Goal: Browse casually

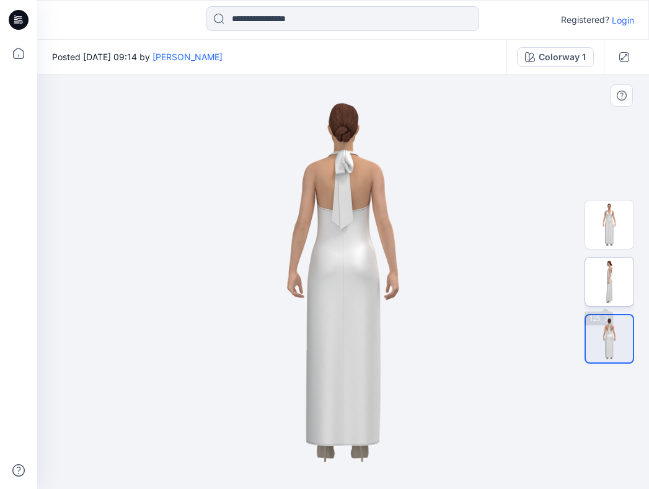
click at [606, 273] on img at bounding box center [609, 281] width 48 height 48
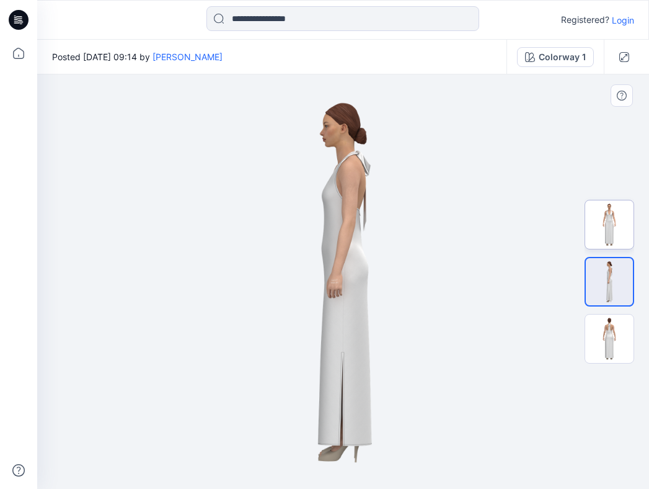
click at [617, 247] on img at bounding box center [609, 224] width 48 height 48
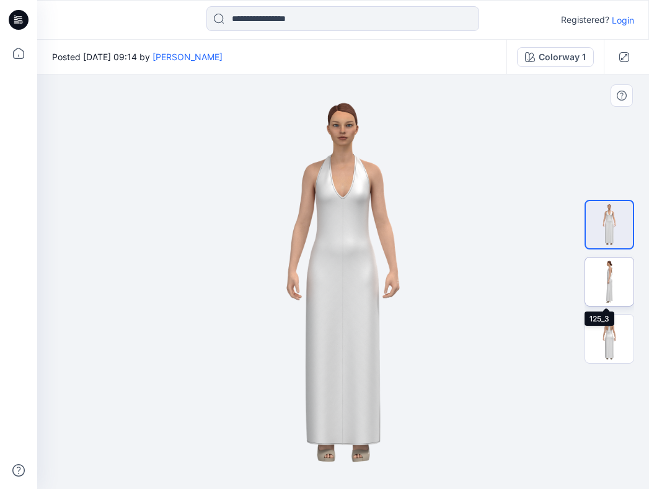
click at [601, 271] on img at bounding box center [609, 281] width 48 height 48
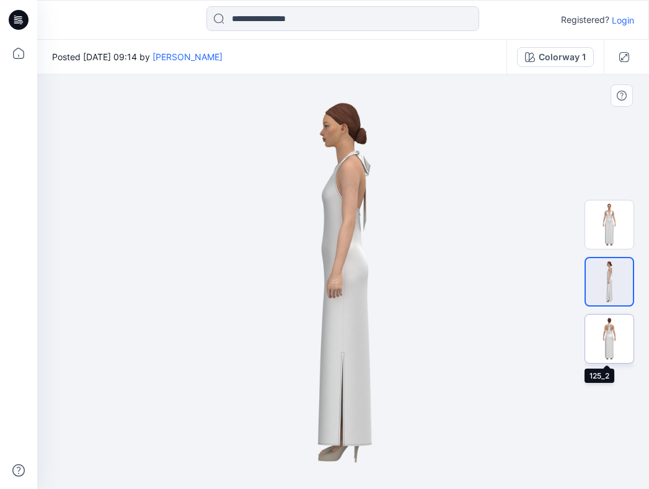
click at [618, 335] on img at bounding box center [609, 338] width 48 height 48
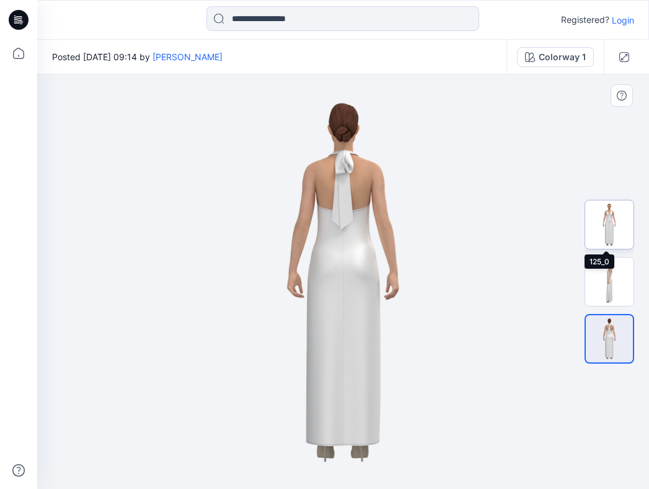
click at [619, 221] on img at bounding box center [609, 224] width 48 height 48
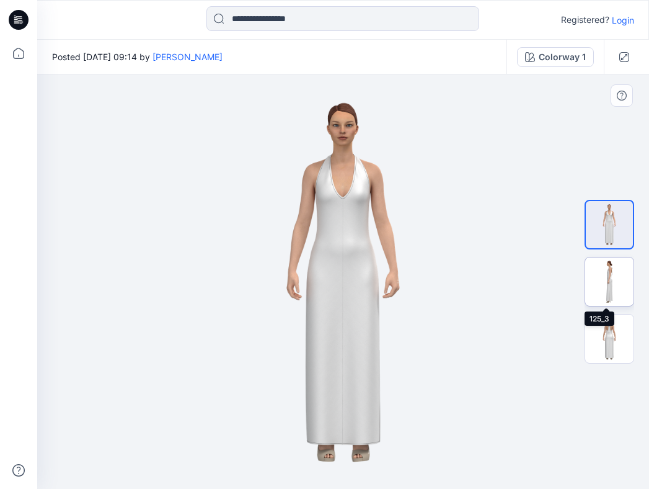
click at [621, 270] on img at bounding box center [609, 281] width 48 height 48
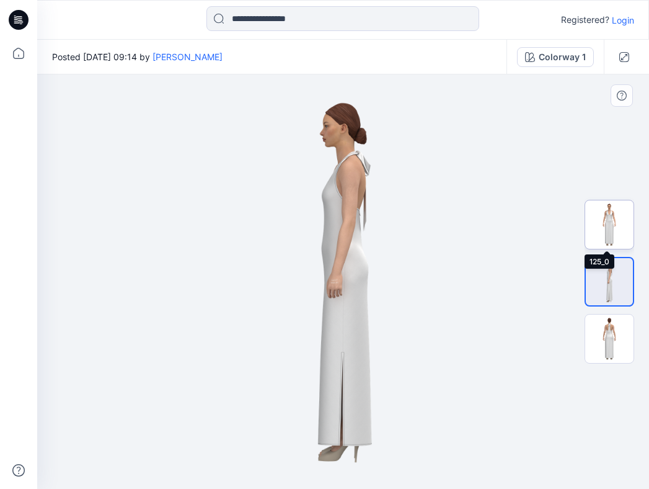
click at [622, 226] on img at bounding box center [609, 224] width 48 height 48
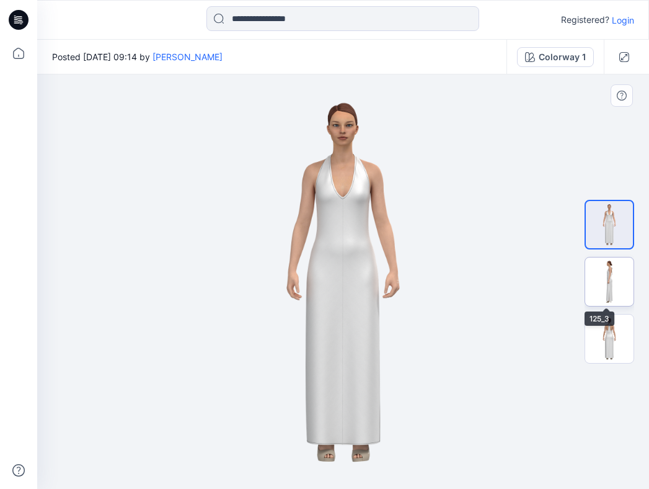
click at [615, 275] on img at bounding box center [609, 281] width 48 height 48
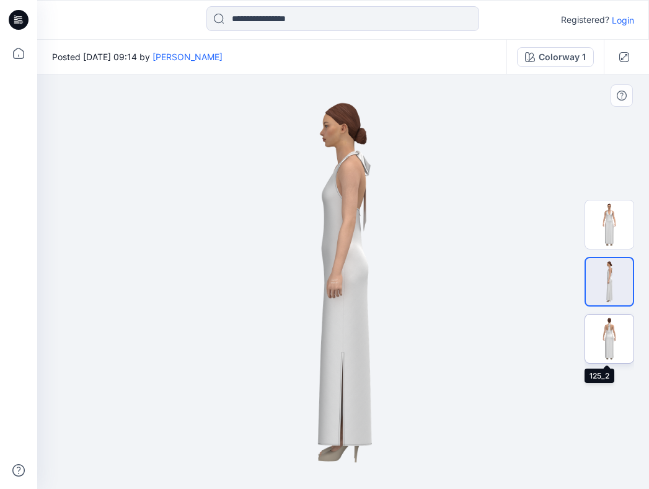
click at [623, 339] on img at bounding box center [609, 338] width 48 height 48
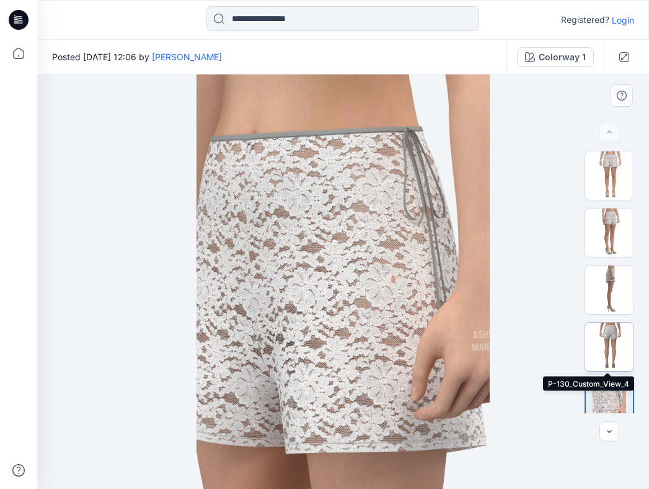
click at [617, 334] on img at bounding box center [609, 346] width 48 height 48
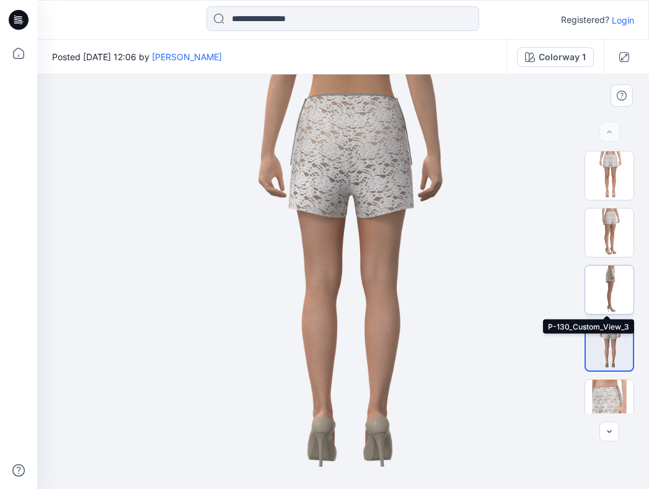
click at [614, 280] on img at bounding box center [609, 289] width 48 height 48
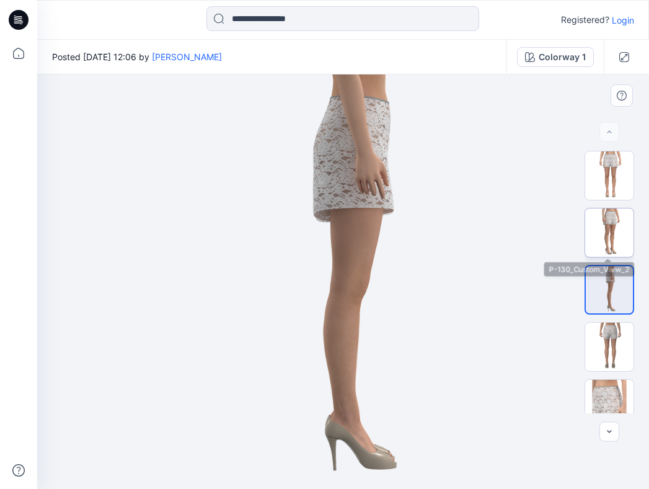
click at [609, 226] on img at bounding box center [609, 232] width 48 height 48
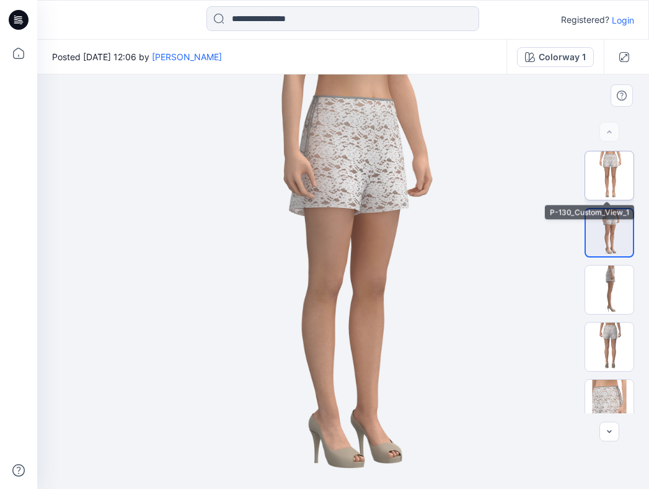
click at [615, 172] on img at bounding box center [609, 175] width 48 height 48
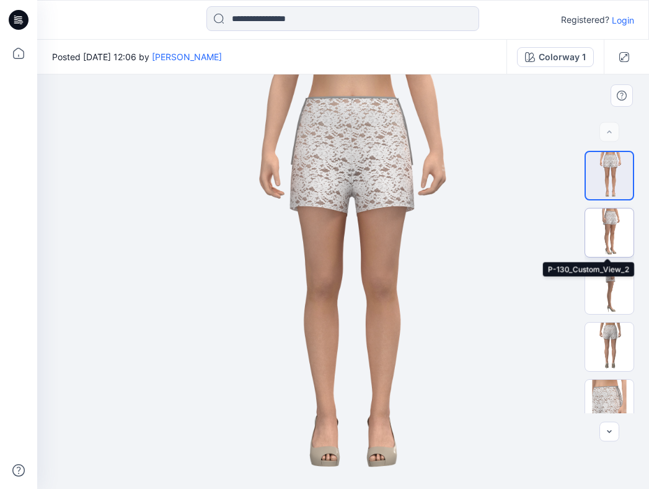
click at [616, 236] on img at bounding box center [609, 232] width 48 height 48
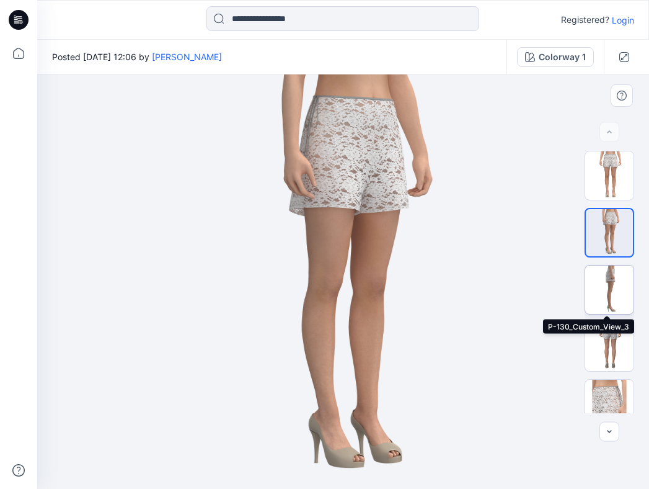
click at [617, 284] on img at bounding box center [609, 289] width 48 height 48
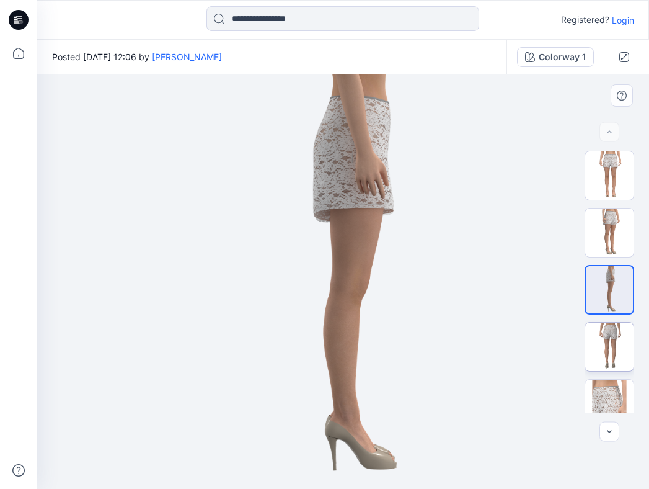
click at [620, 337] on img at bounding box center [609, 346] width 48 height 48
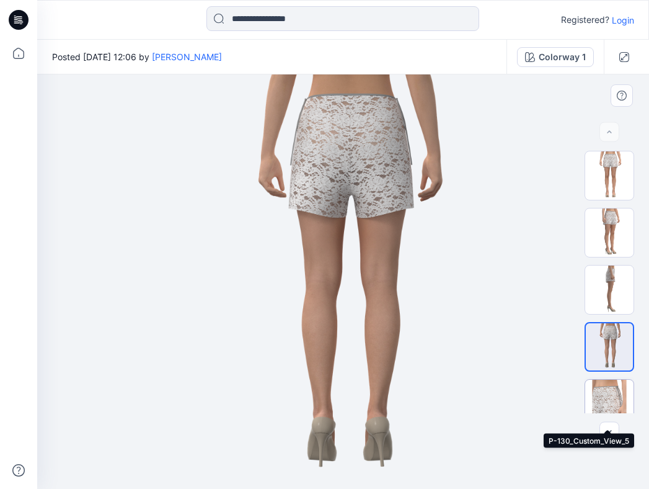
click at [621, 383] on img at bounding box center [609, 404] width 48 height 48
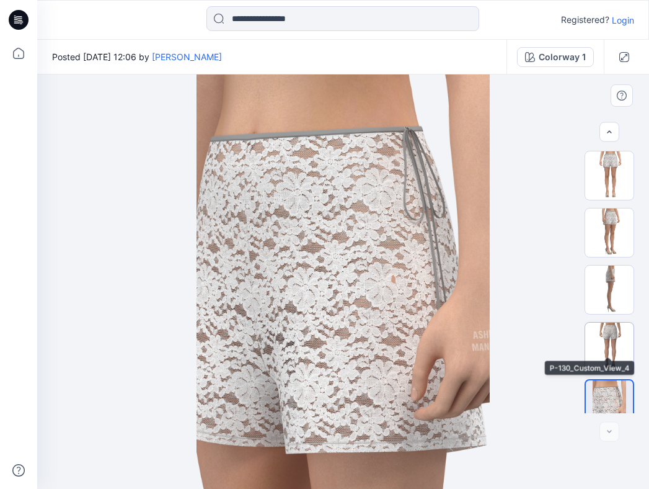
scroll to position [16, 0]
